Goal: Communication & Community: Answer question/provide support

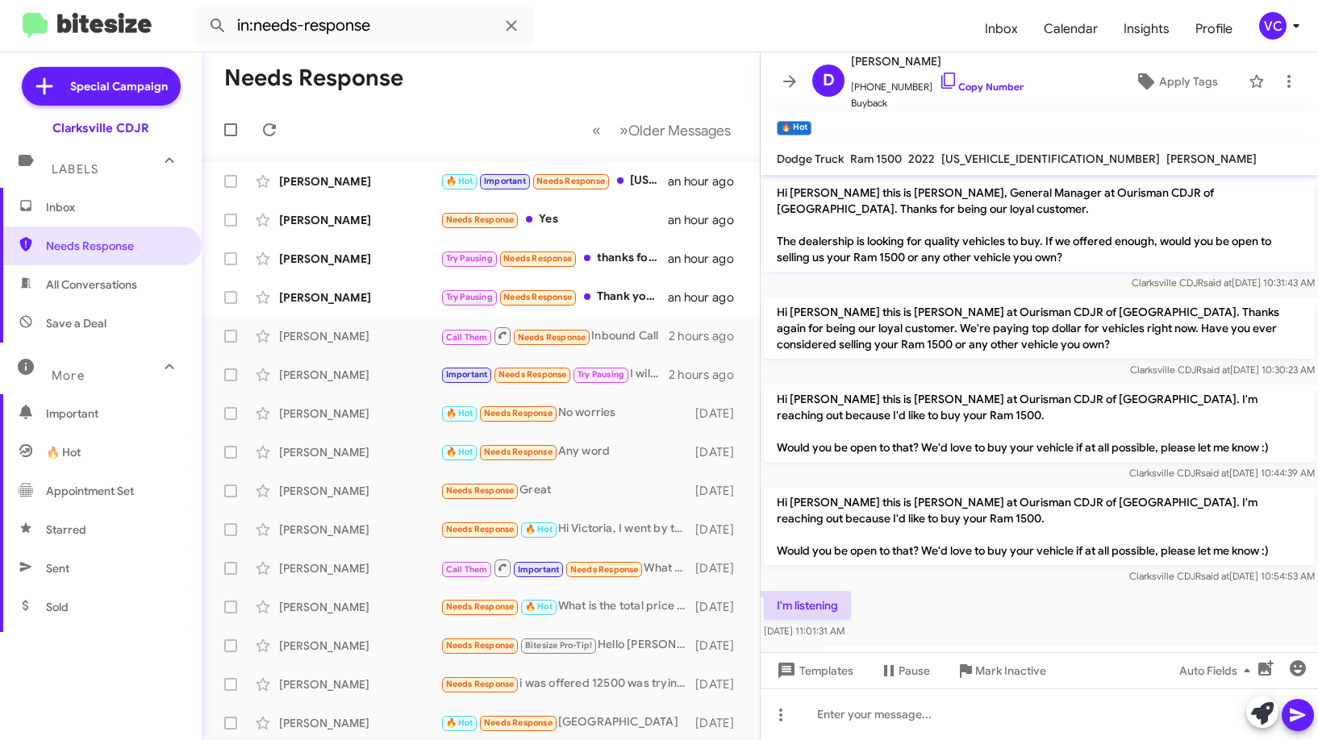
scroll to position [305, 0]
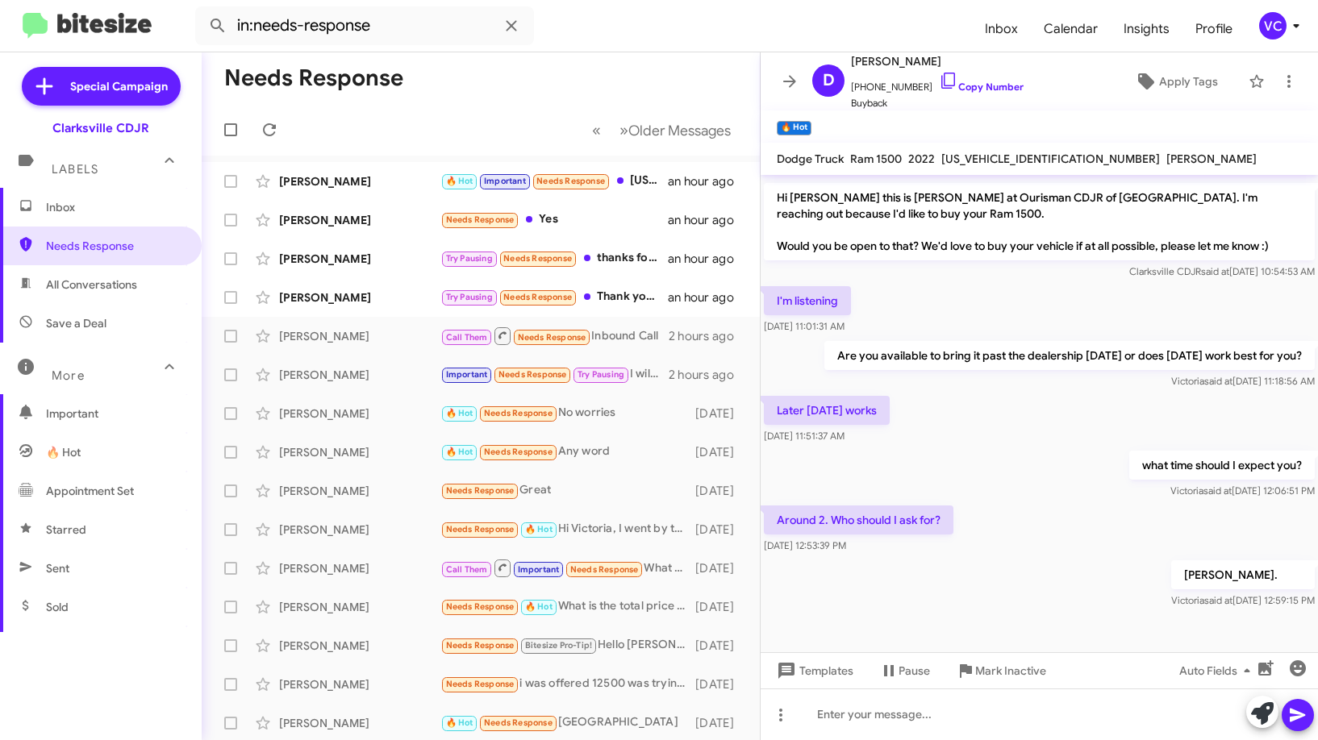
click at [1097, 534] on div "Around 2. Who should I ask for? [DATE] 12:53:39 PM" at bounding box center [1038, 529] width 557 height 55
click at [1074, 510] on div "Around 2. Who should I ask for? [DATE] 12:53:39 PM" at bounding box center [1038, 529] width 557 height 55
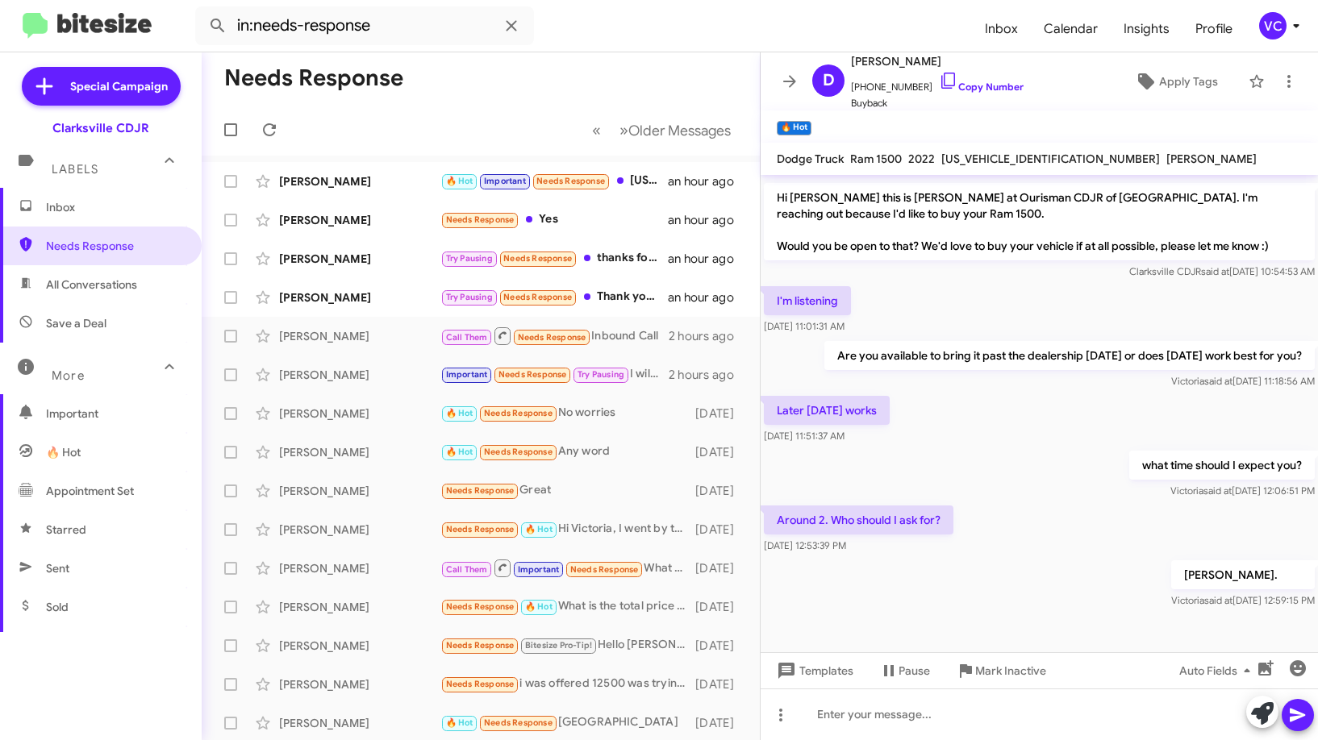
click at [1085, 500] on div "what time should I expect you? [PERSON_NAME] said at [DATE] 12:06:51 PM" at bounding box center [1038, 475] width 557 height 55
click at [1070, 536] on div "Around 2. Who should I ask for? [DATE] 12:53:39 PM" at bounding box center [1038, 529] width 557 height 55
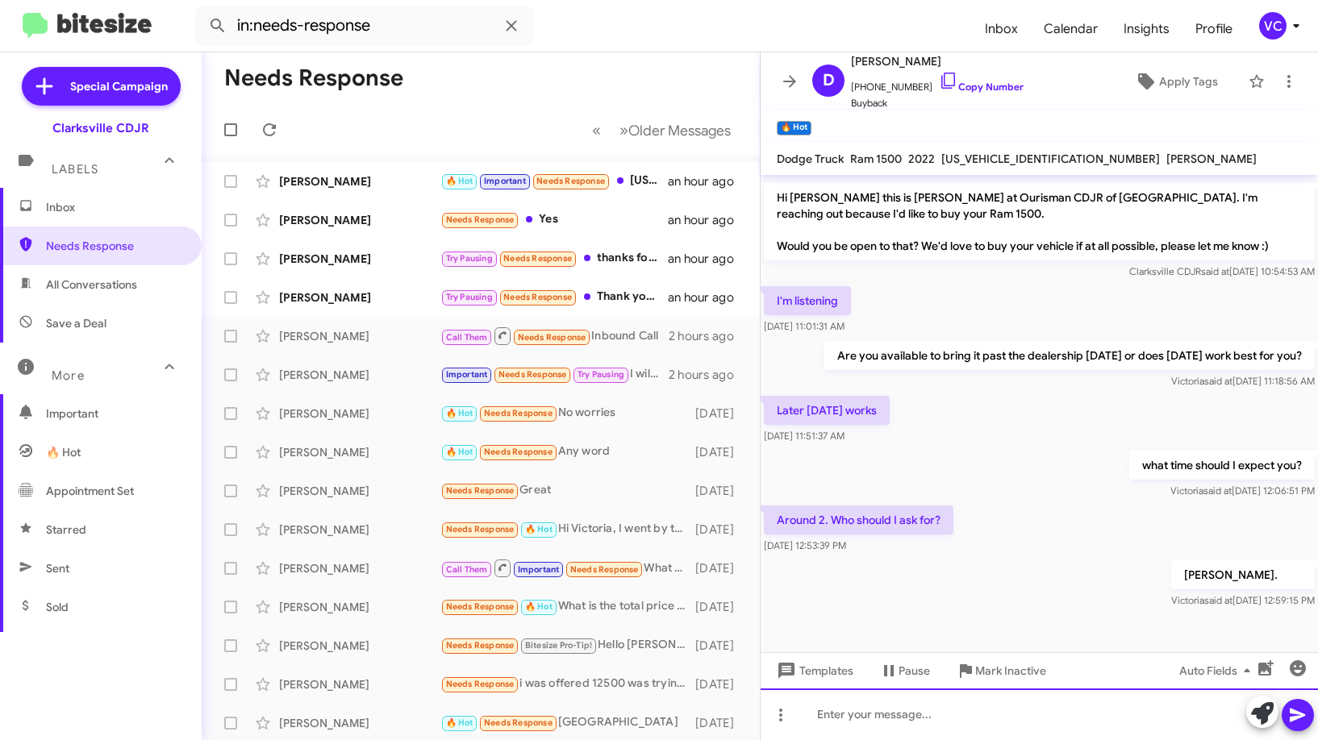
click at [964, 723] on div at bounding box center [1038, 715] width 557 height 52
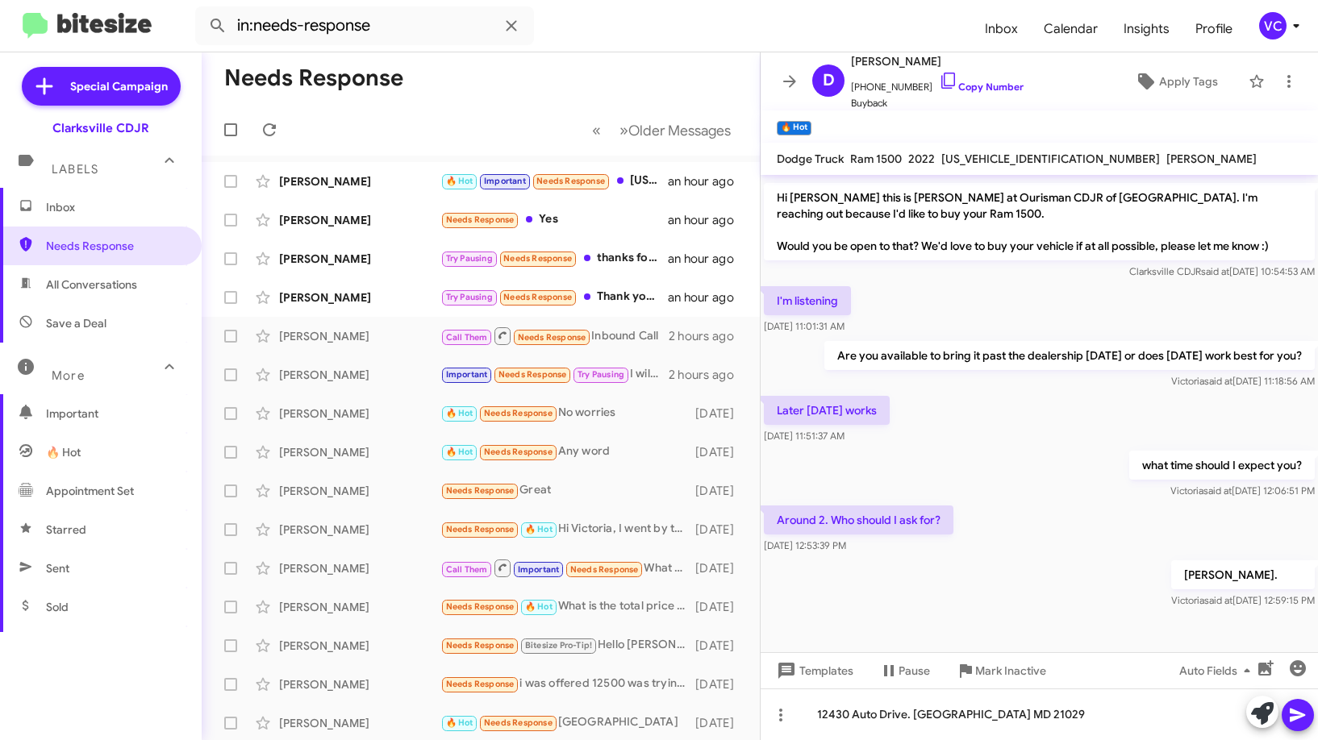
click at [691, 52] on mat-toolbar-row "Needs Response" at bounding box center [481, 78] width 558 height 52
click at [1035, 532] on div "Around 2. Who should I ask for? [DATE] 12:53:39 PM" at bounding box center [1038, 529] width 557 height 55
click at [655, 41] on form "in:needs-response" at bounding box center [583, 25] width 777 height 39
click at [1019, 473] on div "what time should I expect you? [PERSON_NAME] said at [DATE] 12:06:51 PM" at bounding box center [1038, 475] width 557 height 55
click at [979, 471] on div "what time should I expect you? [PERSON_NAME] said at [DATE] 12:06:51 PM" at bounding box center [1038, 475] width 557 height 55
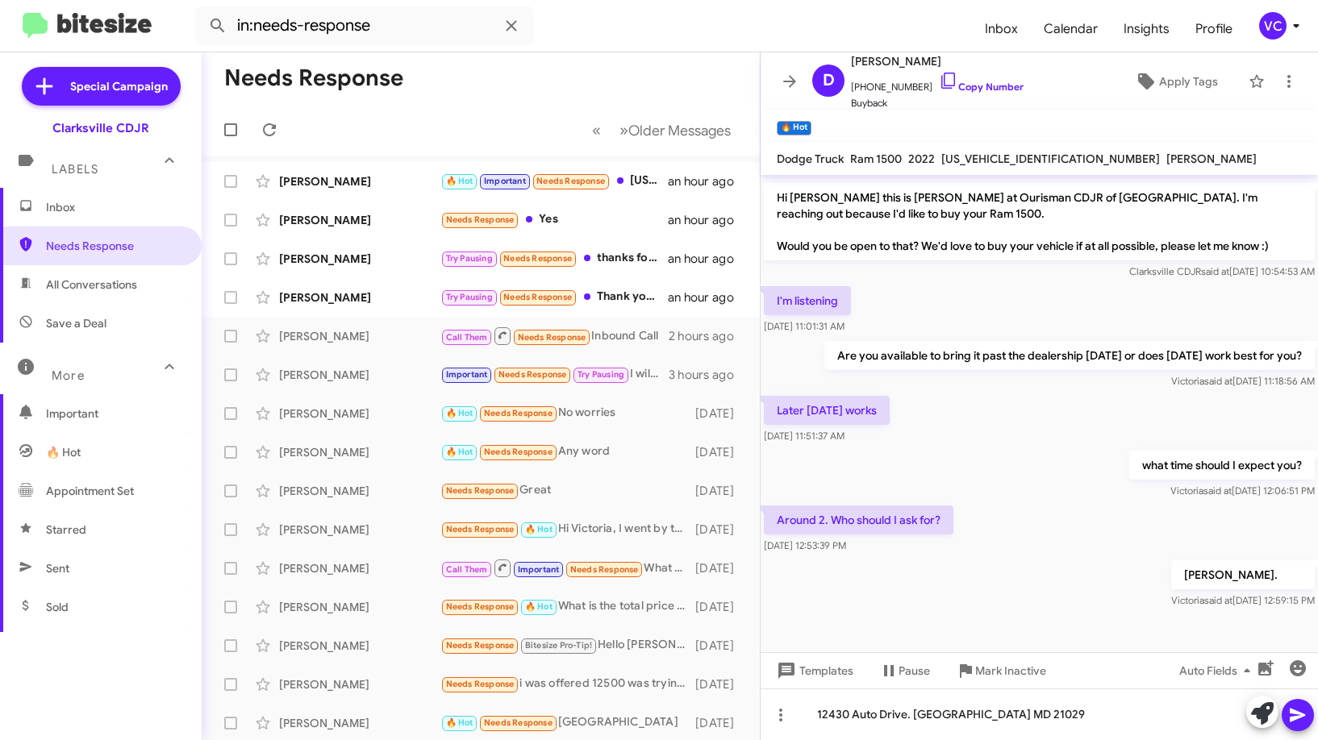
click at [1020, 542] on div "Around 2. Who should I ask for? [DATE] 12:53:39 PM" at bounding box center [1038, 529] width 557 height 55
click at [1129, 481] on div "what time should I expect you? [PERSON_NAME] said at [DATE] 12:06:51 PM" at bounding box center [1221, 475] width 185 height 48
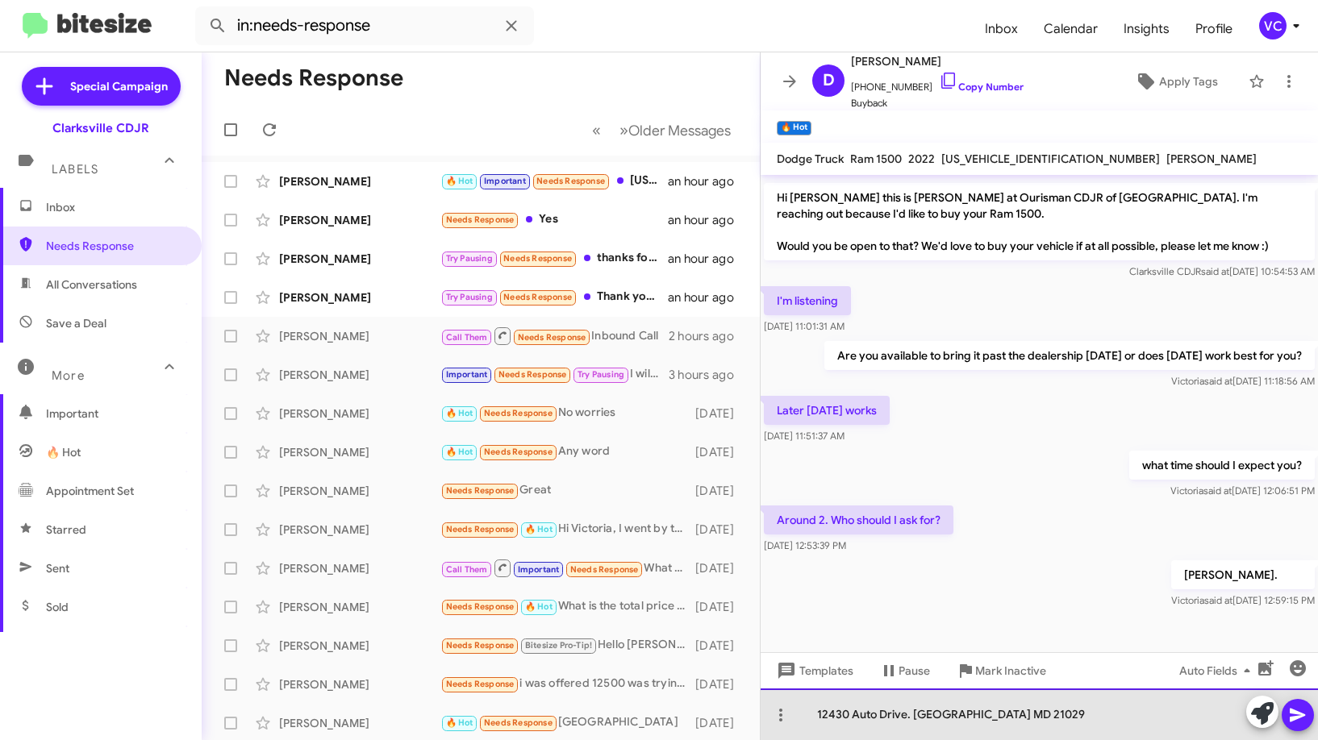
click at [1080, 722] on div "12430 Auto Drive. [GEOGRAPHIC_DATA] MD 21029" at bounding box center [1038, 715] width 557 height 52
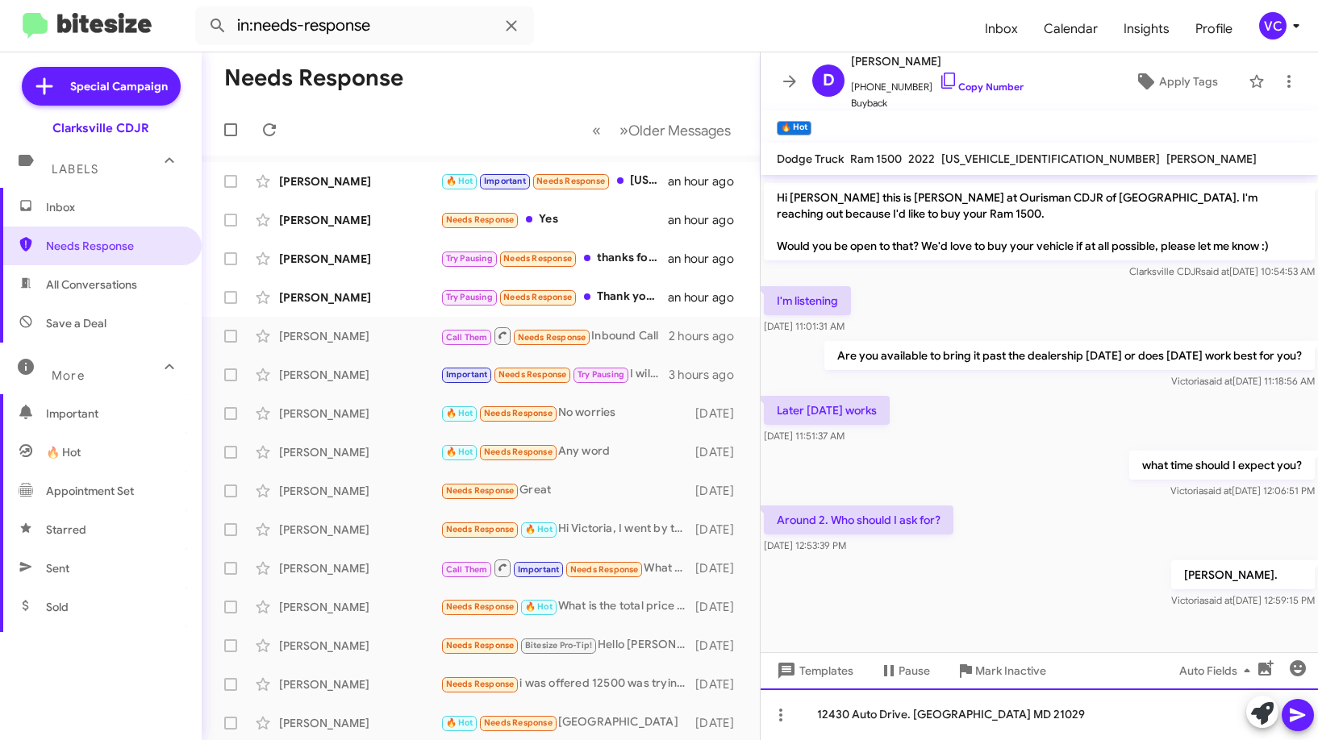
click at [1089, 717] on div "12430 Auto Drive. [GEOGRAPHIC_DATA] MD 21029" at bounding box center [1038, 715] width 557 height 52
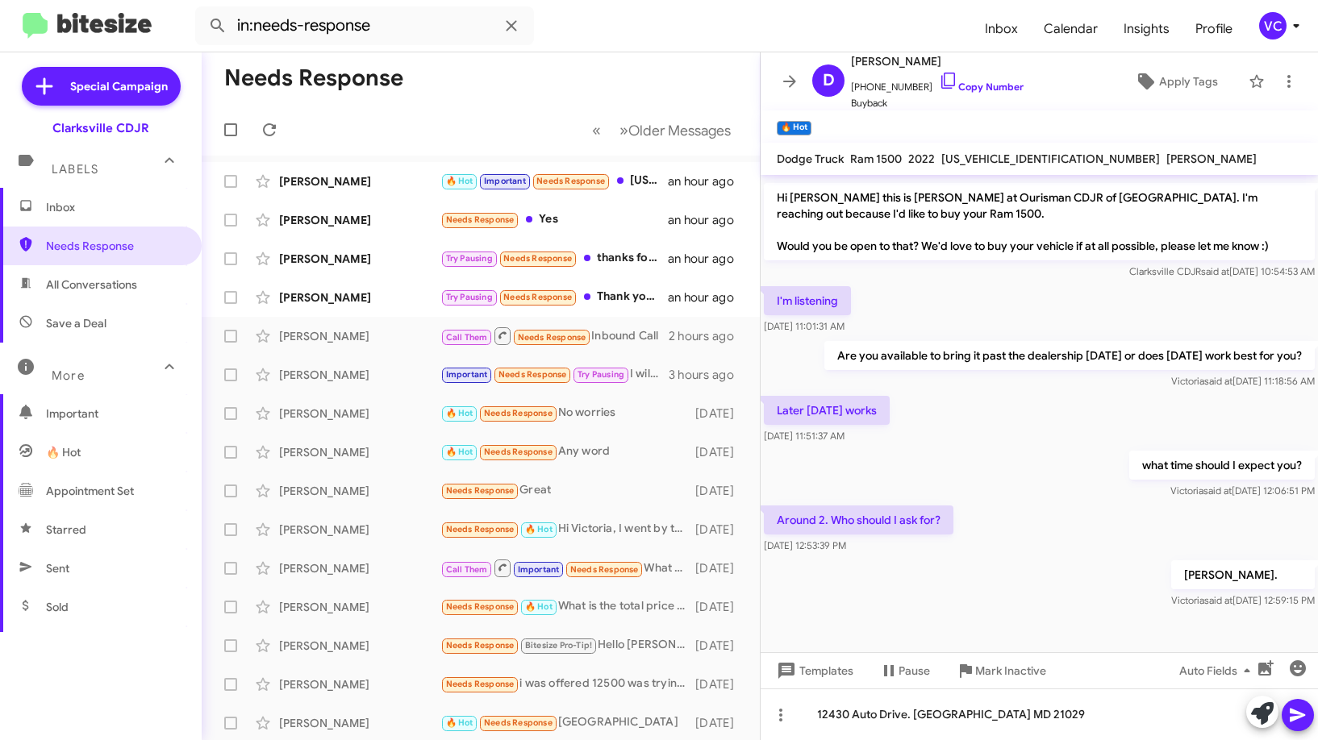
click at [1307, 717] on button at bounding box center [1297, 715] width 32 height 32
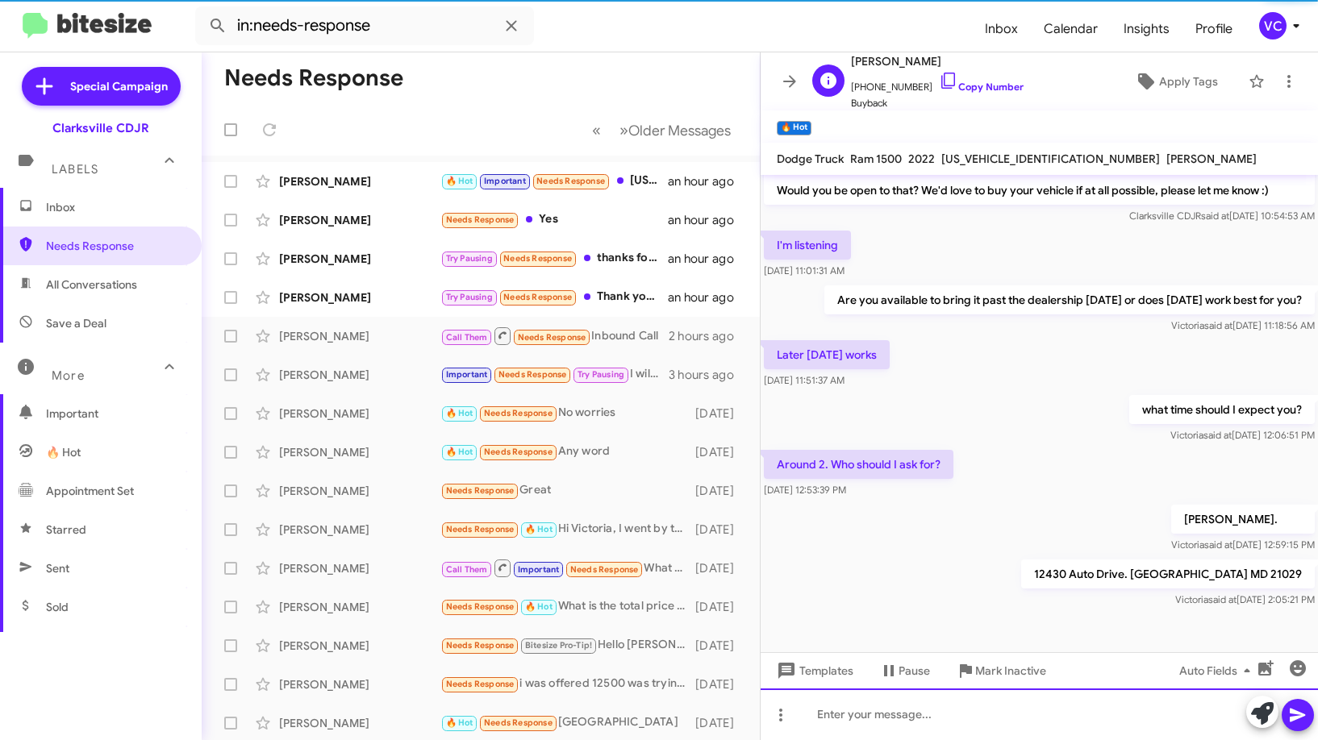
scroll to position [364, 0]
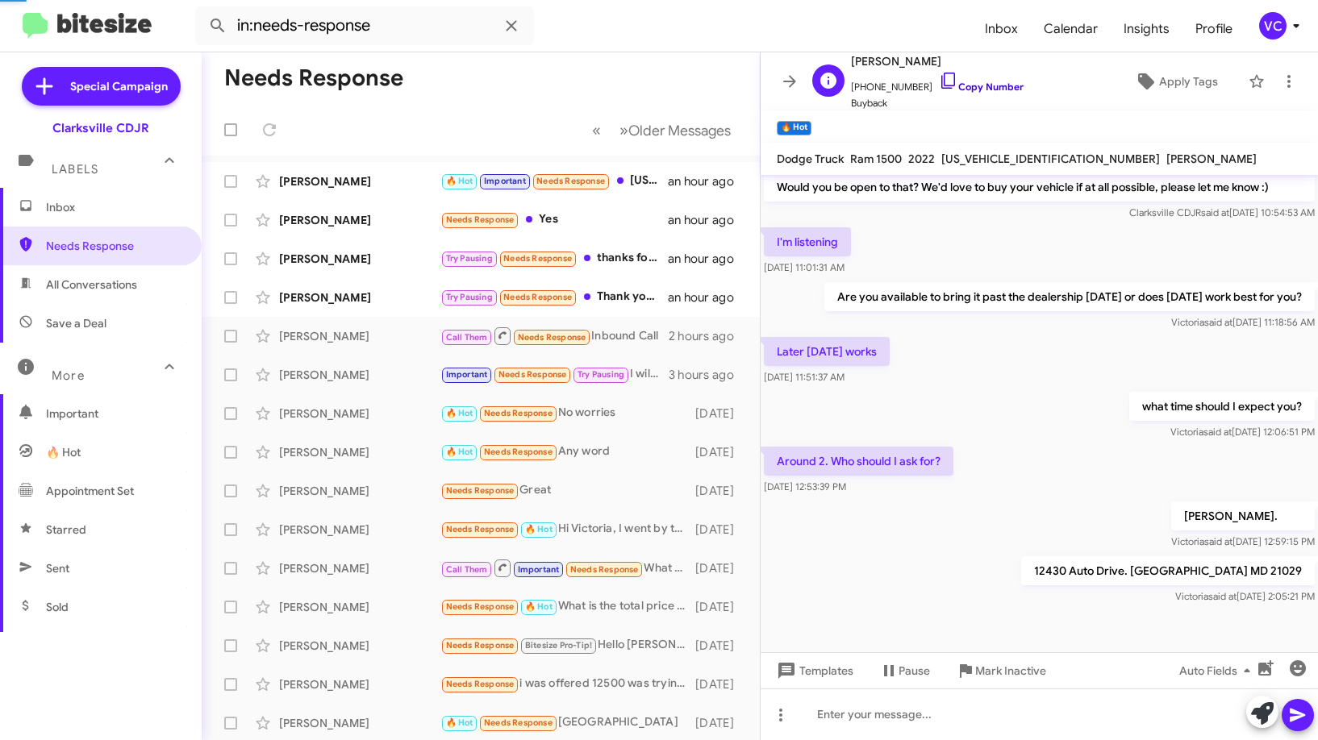
click at [969, 85] on link "Copy Number" at bounding box center [981, 87] width 85 height 12
click at [1030, 513] on div "[PERSON_NAME]. [PERSON_NAME] said at [DATE] 12:59:15 PM" at bounding box center [1038, 525] width 557 height 55
click at [1056, 443] on div "what time should I expect you? [PERSON_NAME] said at [DATE] 12:06:51 PM" at bounding box center [1038, 416] width 557 height 55
click at [362, 185] on div "[PERSON_NAME]" at bounding box center [359, 181] width 161 height 16
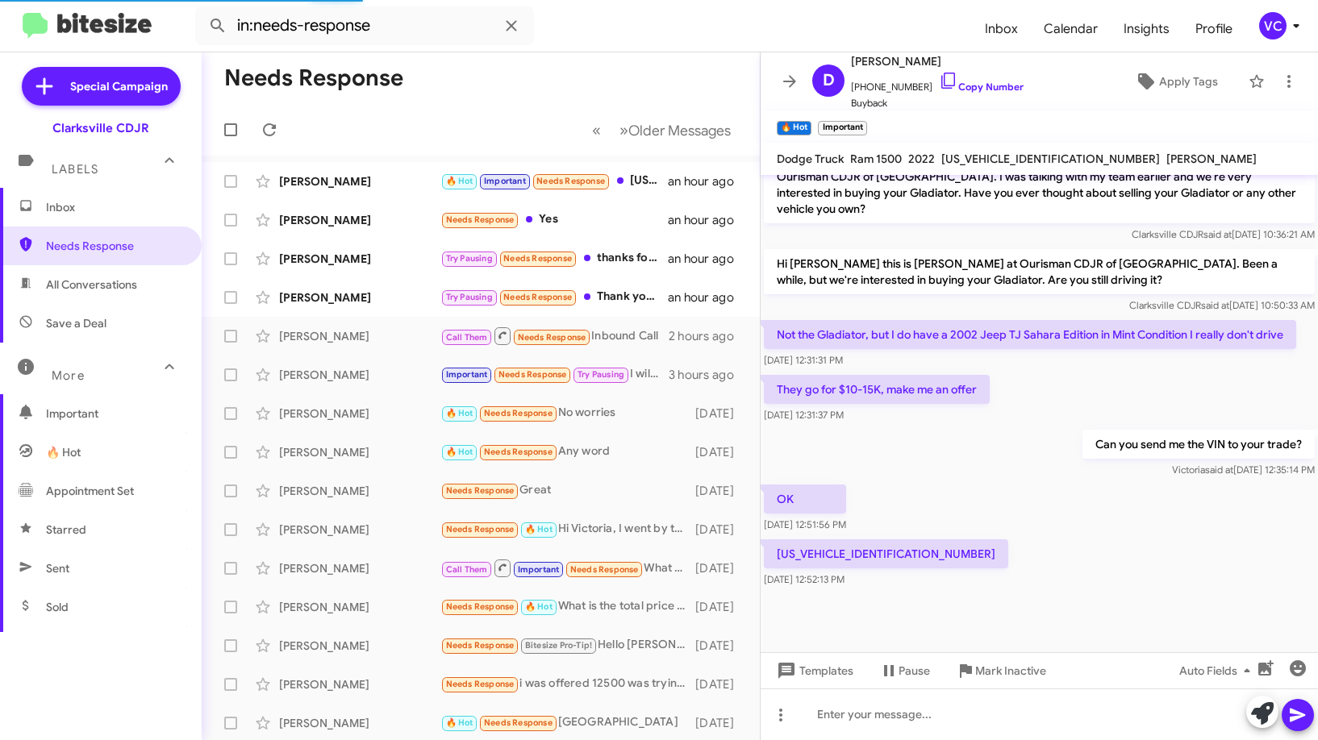
scroll to position [971, 0]
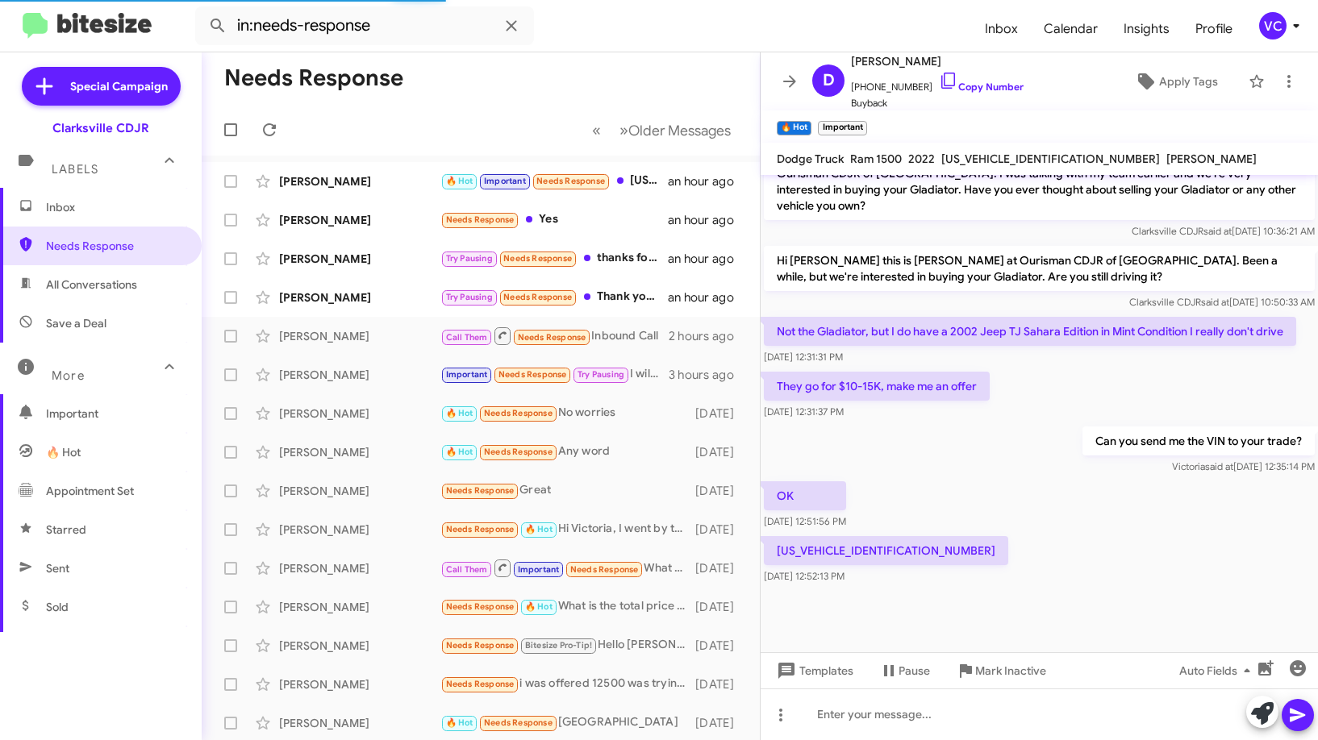
click at [1048, 543] on div "[US_VEHICLE_IDENTIFICATION_NUMBER] [DATE] 12:52:13 PM" at bounding box center [1038, 560] width 557 height 55
click at [1122, 369] on div "They go for $10-15K, make me an offer [DATE] 12:31:37 PM" at bounding box center [1038, 396] width 557 height 55
click at [1066, 562] on div "[US_VEHICLE_IDENTIFICATION_NUMBER] [DATE] 12:52:13 PM" at bounding box center [1038, 560] width 557 height 55
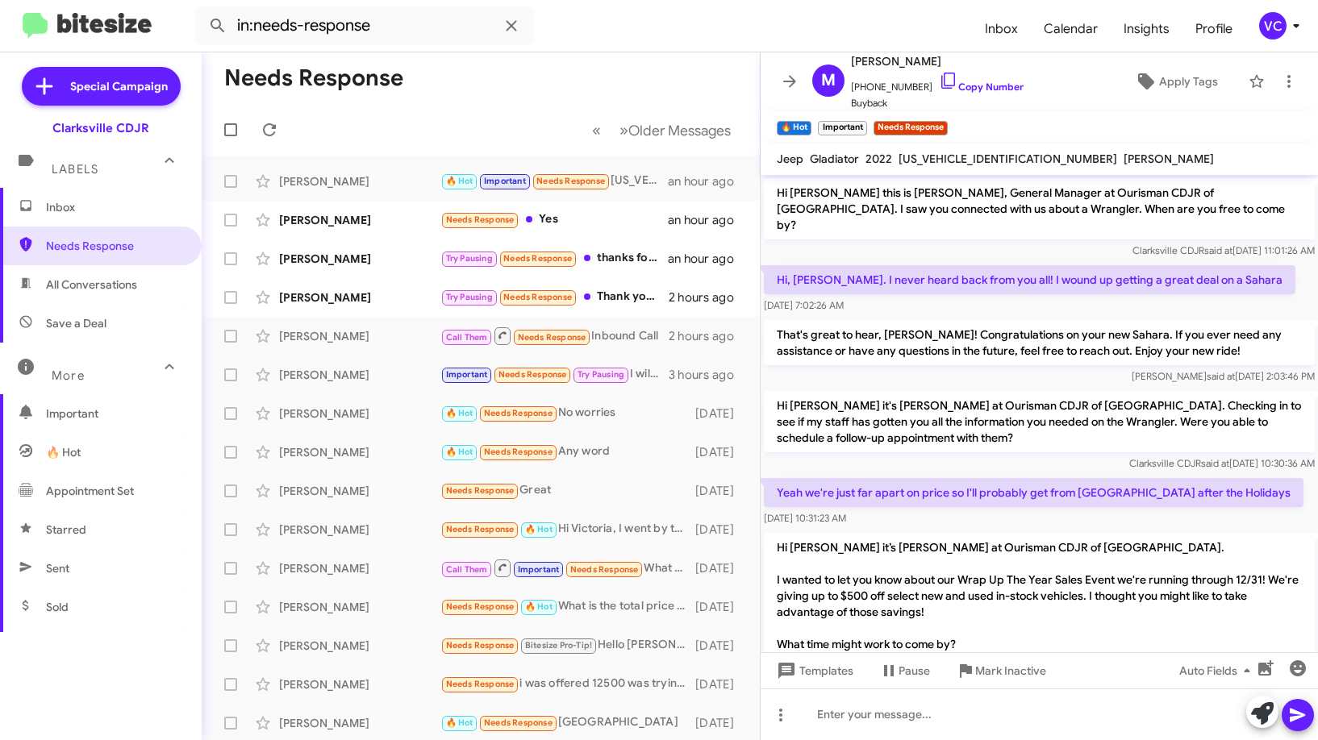
drag, startPoint x: 1039, startPoint y: 610, endPoint x: 1008, endPoint y: 535, distance: 81.3
click at [1039, 610] on p "Hi [PERSON_NAME] it’s [PERSON_NAME] at Ourisman CDJR of [GEOGRAPHIC_DATA]. I wa…" at bounding box center [1039, 596] width 551 height 126
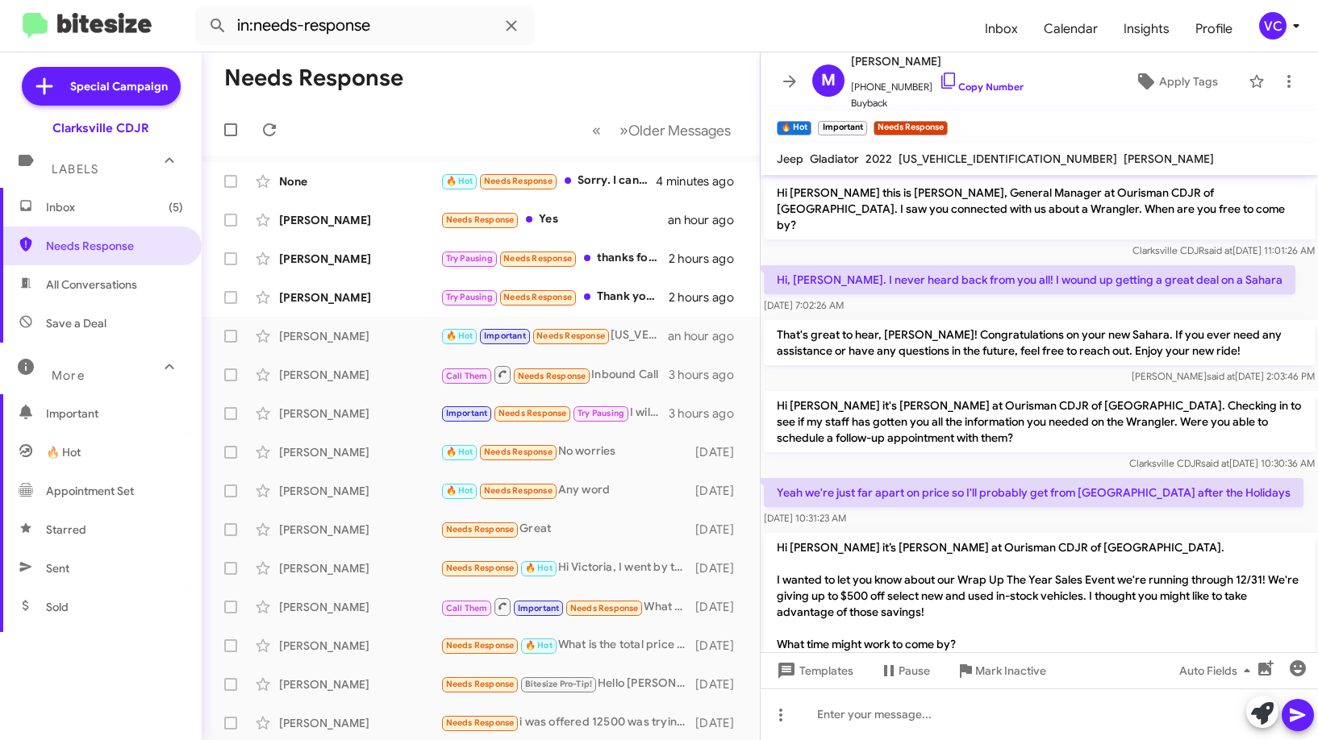
drag, startPoint x: 1177, startPoint y: 477, endPoint x: 1181, endPoint y: 441, distance: 35.8
click at [1178, 478] on p "Yeah we're just far apart on price so I'll probably get from [GEOGRAPHIC_DATA] …" at bounding box center [1033, 492] width 539 height 29
